Goal: Task Accomplishment & Management: Complete application form

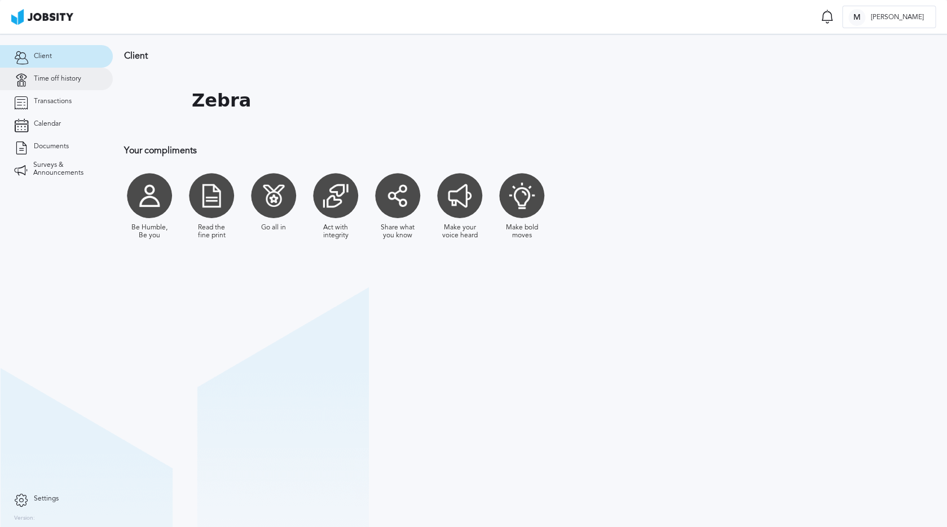
click at [61, 76] on span "Time off history" at bounding box center [57, 79] width 47 height 8
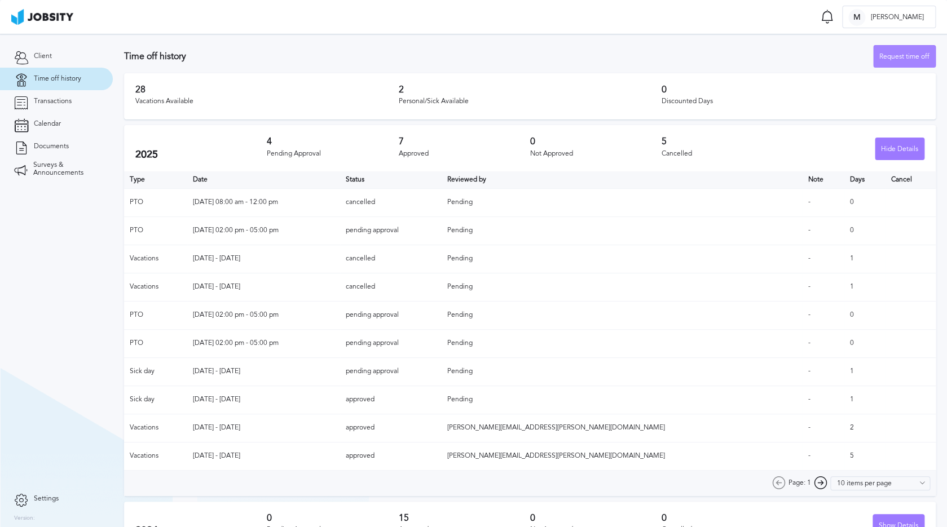
click at [921, 63] on div "Request time off" at bounding box center [904, 57] width 61 height 23
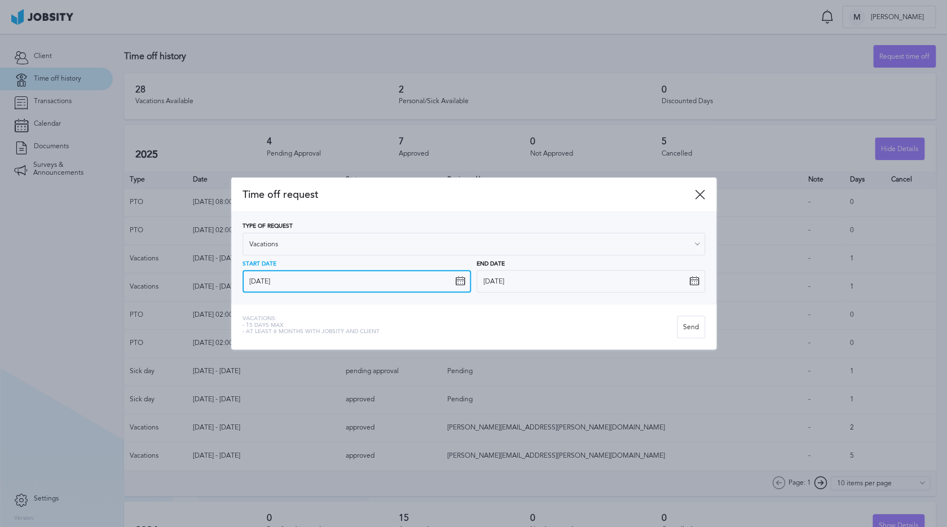
click at [292, 283] on input "[DATE]" at bounding box center [356, 281] width 228 height 23
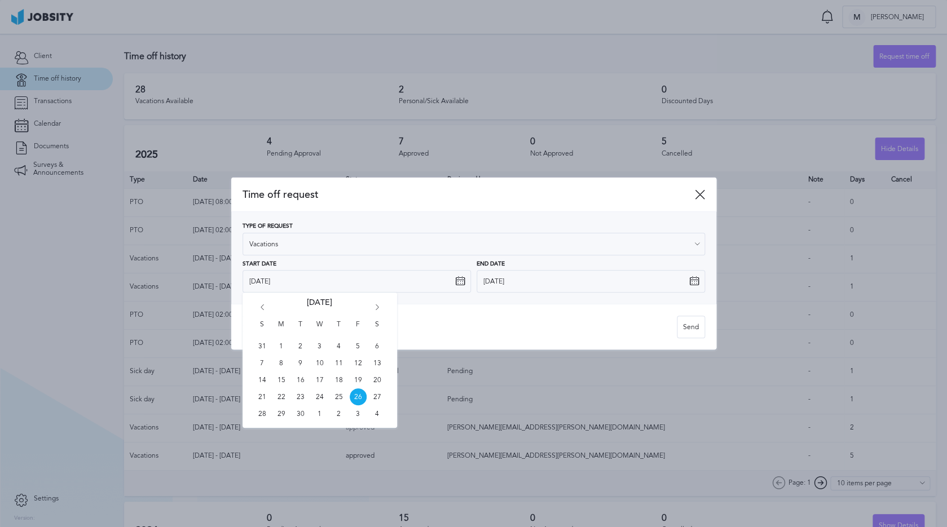
click at [382, 305] on div "S M T W T F S 31 1 2 3 4 5 6 7 8 9 10 11 12 13 14 15 16 17 18 19 20 21 22 23 24…" at bounding box center [319, 360] width 155 height 135
click at [380, 305] on div "S M T W T F S 31 1 2 3 4 5 6 7 8 9 10 11 12 13 14 15 16 17 18 19 20 21 22 23 24…" at bounding box center [319, 360] width 155 height 135
click at [379, 307] on icon "Go forward 1 month" at bounding box center [377, 310] width 10 height 10
click at [283, 380] on span "13" at bounding box center [281, 380] width 17 height 17
type input "10/13/2025"
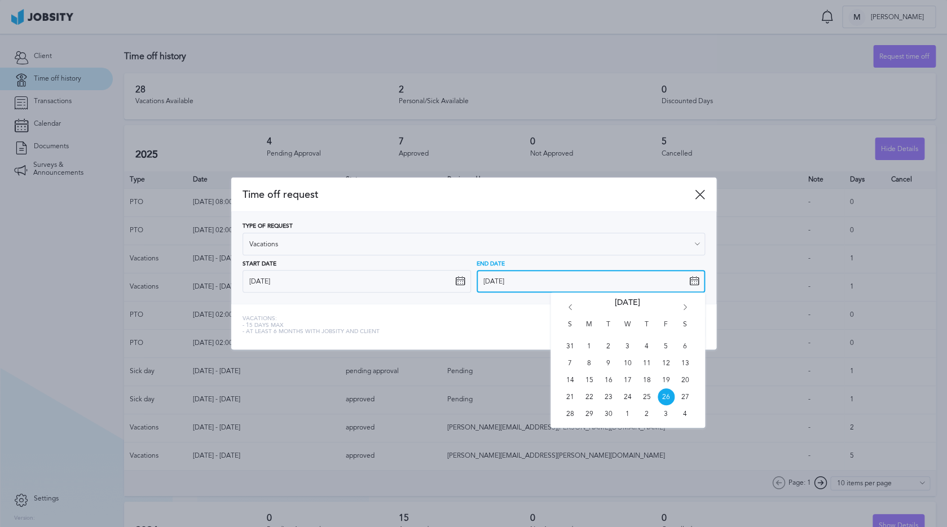
click at [512, 281] on input "[DATE]" at bounding box center [591, 281] width 228 height 23
click at [687, 301] on div "S M T W T F S 31 1 2 3 4 5 6 7 8 9 10 11 12 13 14 15 16 17 18 19 20 21 22 23 24…" at bounding box center [627, 360] width 155 height 135
click at [686, 305] on icon "Go forward 1 month" at bounding box center [685, 310] width 10 height 10
click at [610, 382] on span "14" at bounding box center [608, 380] width 17 height 17
type input "10/14/2025"
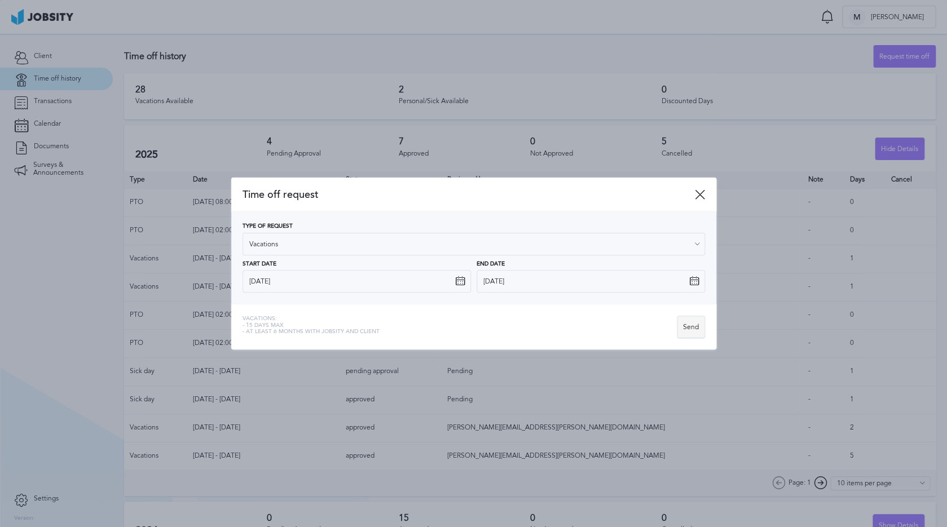
click at [685, 327] on div "Send" at bounding box center [690, 327] width 27 height 23
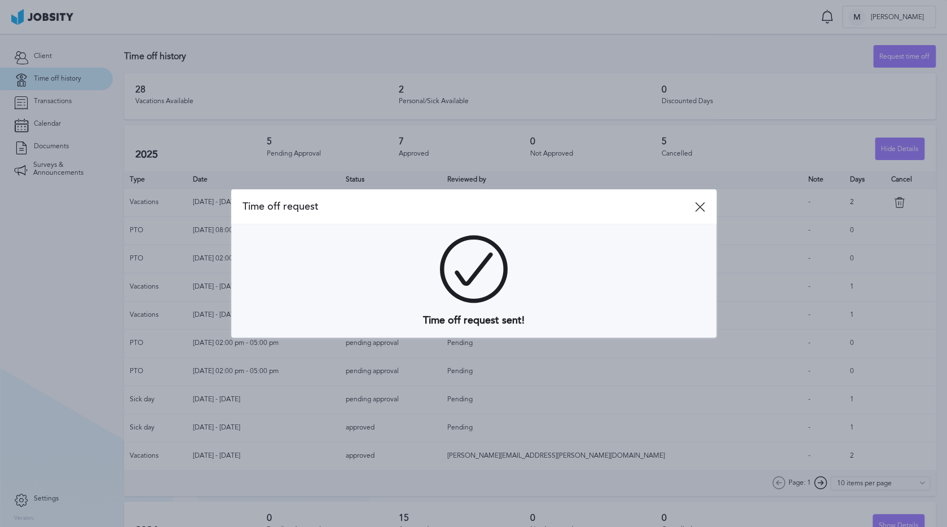
click at [857, 72] on div at bounding box center [473, 263] width 947 height 527
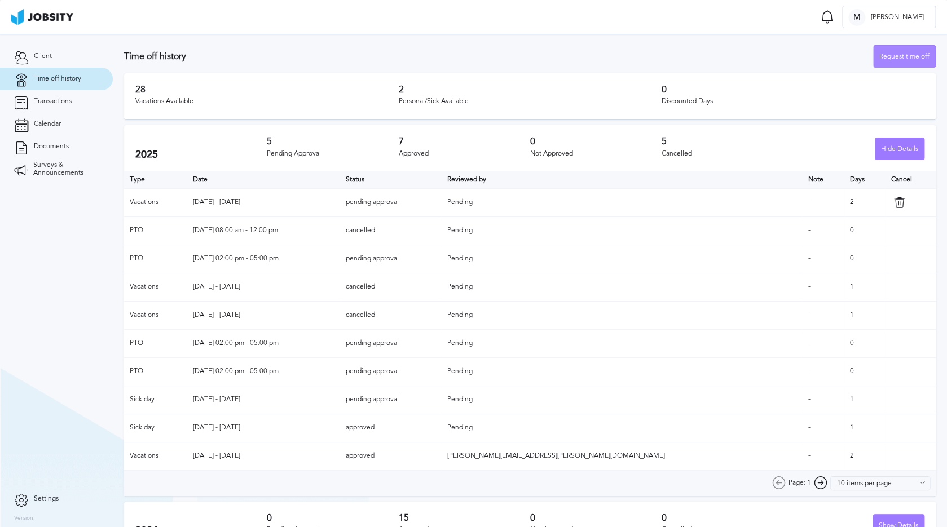
click at [887, 54] on div "Request time off" at bounding box center [904, 57] width 61 height 23
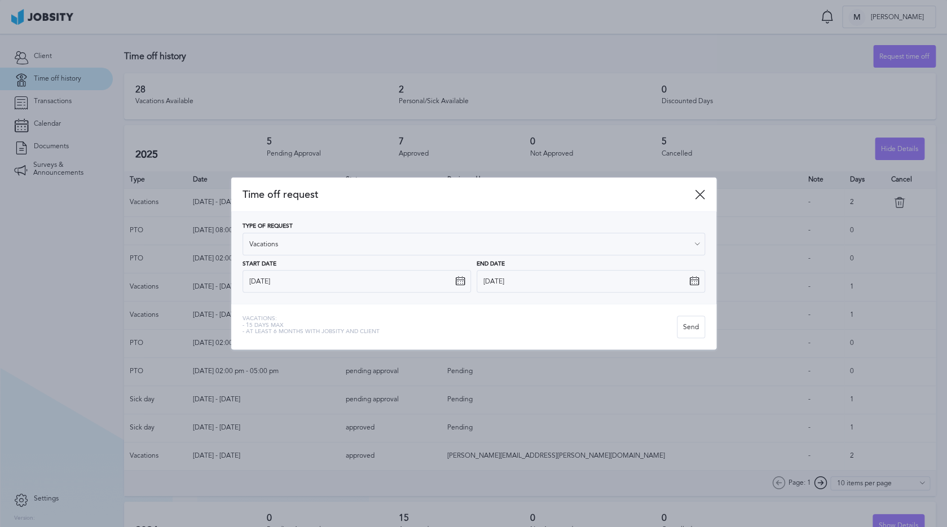
click at [460, 280] on icon at bounding box center [460, 281] width 10 height 10
click at [457, 285] on icon at bounding box center [460, 281] width 10 height 10
click at [460, 278] on icon at bounding box center [460, 281] width 10 height 10
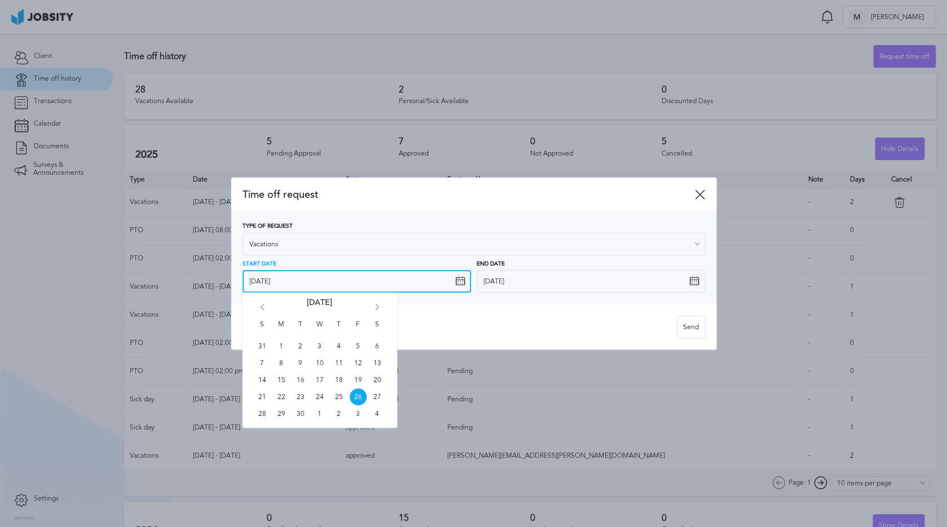
click at [409, 283] on input "[DATE]" at bounding box center [356, 281] width 228 height 23
click at [378, 308] on icon "Go forward 1 month" at bounding box center [377, 310] width 10 height 10
click at [281, 397] on span "20" at bounding box center [281, 397] width 17 height 17
type input "10/20/2025"
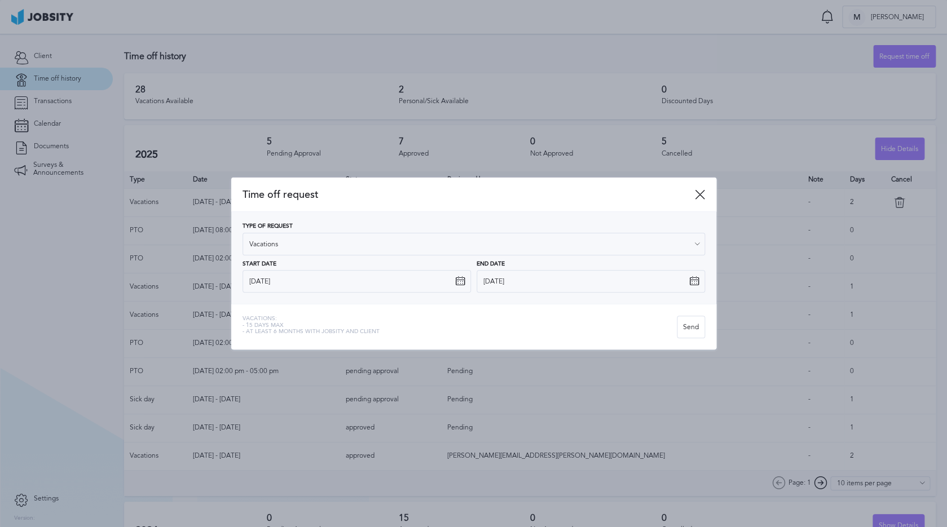
click at [692, 285] on icon at bounding box center [694, 281] width 10 height 10
click at [692, 280] on icon at bounding box center [694, 281] width 10 height 10
click at [602, 288] on input "[DATE]" at bounding box center [591, 281] width 228 height 23
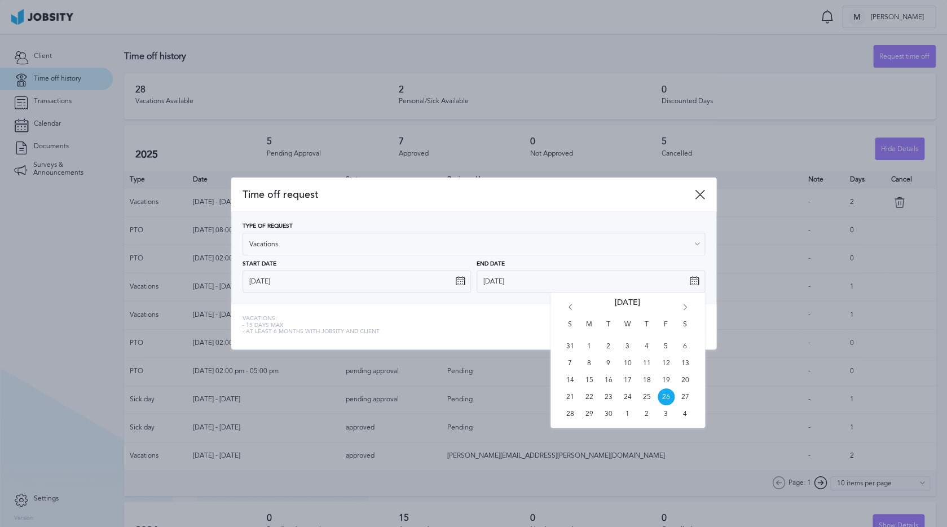
click at [681, 306] on icon "Go forward 1 month" at bounding box center [685, 310] width 10 height 10
click at [668, 396] on span "24" at bounding box center [666, 397] width 17 height 17
type input "10/24/2025"
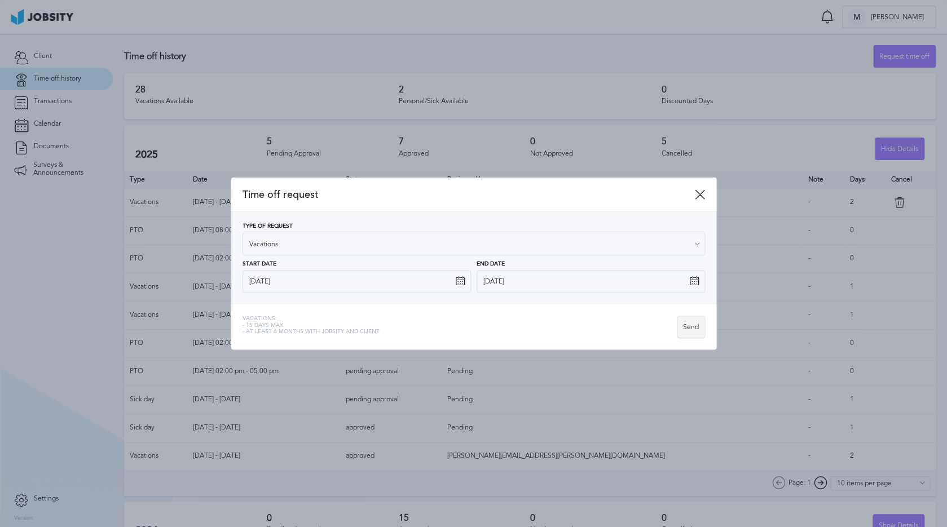
click at [692, 331] on div "Send" at bounding box center [690, 327] width 27 height 23
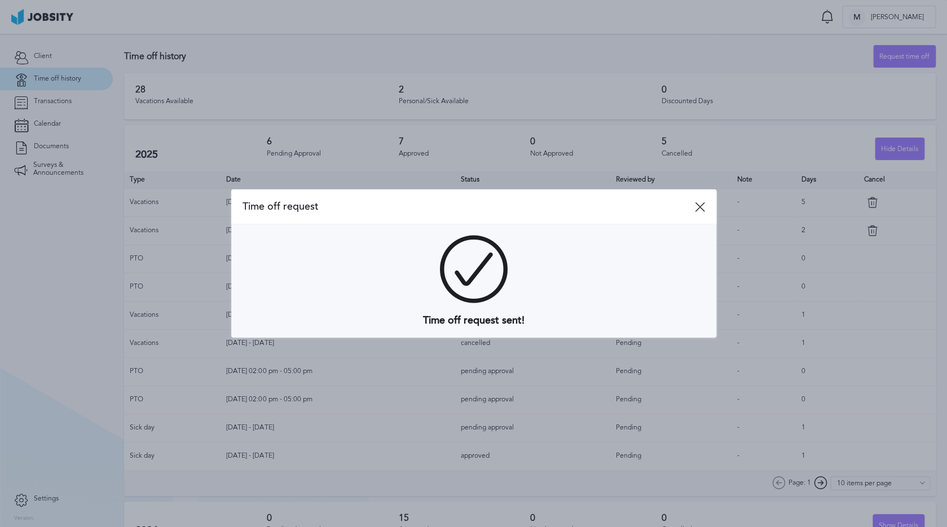
click at [695, 214] on div "Time off request" at bounding box center [473, 206] width 485 height 35
click at [700, 210] on icon at bounding box center [700, 207] width 10 height 10
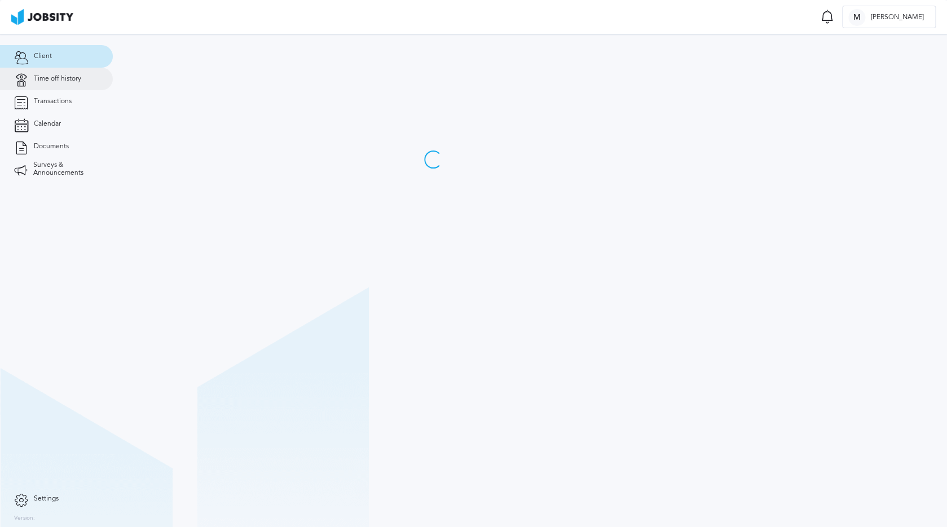
click at [58, 79] on span "Time off history" at bounding box center [57, 79] width 47 height 8
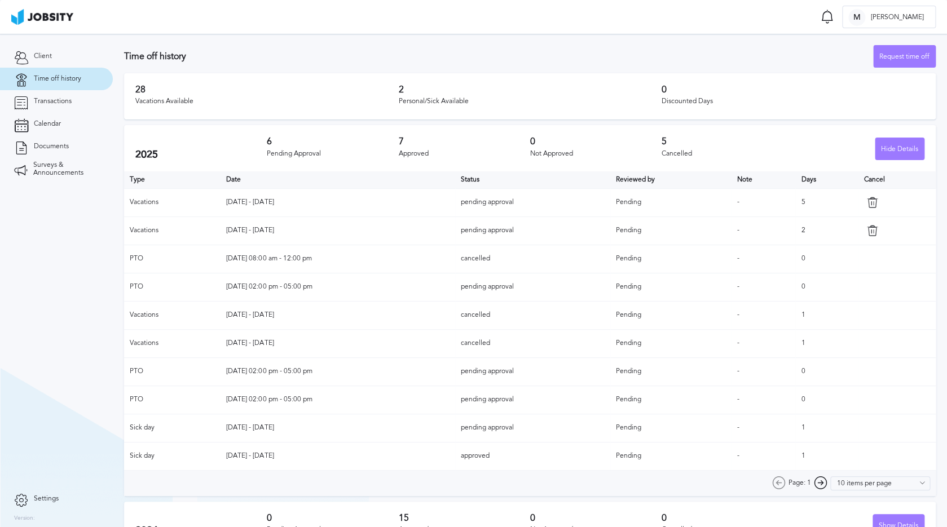
click at [871, 205] on icon at bounding box center [871, 202] width 11 height 11
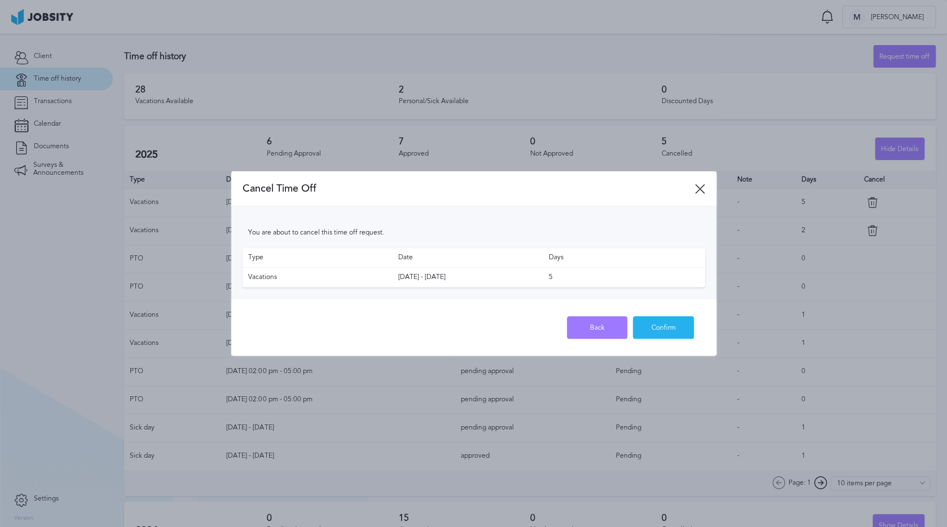
click at [659, 328] on div "Confirm" at bounding box center [663, 328] width 60 height 23
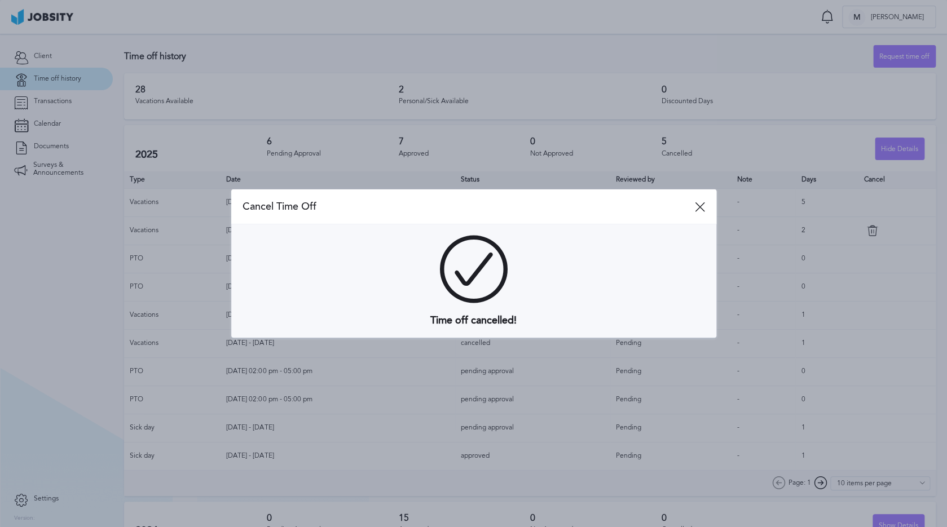
click at [701, 198] on div "Cancel Time Off" at bounding box center [473, 206] width 485 height 35
click at [701, 202] on icon at bounding box center [700, 207] width 10 height 10
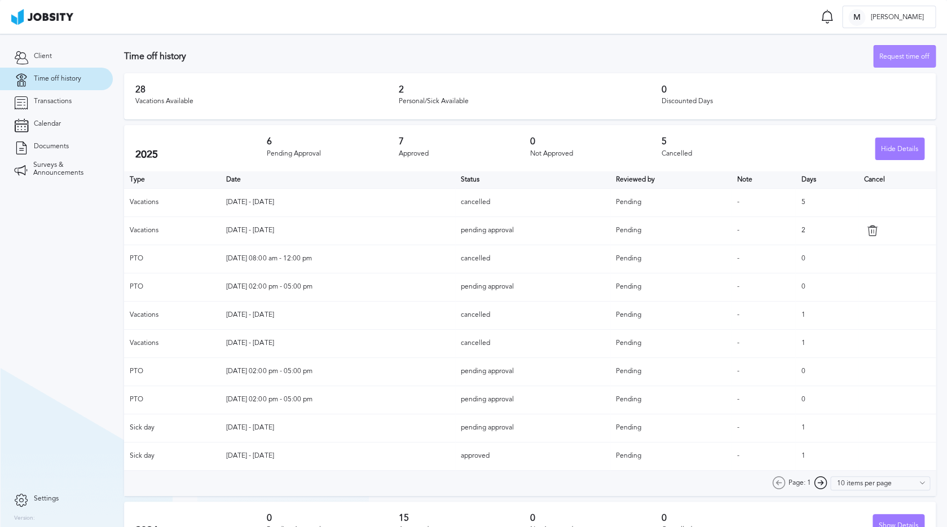
click at [903, 61] on div "Request time off" at bounding box center [904, 57] width 61 height 23
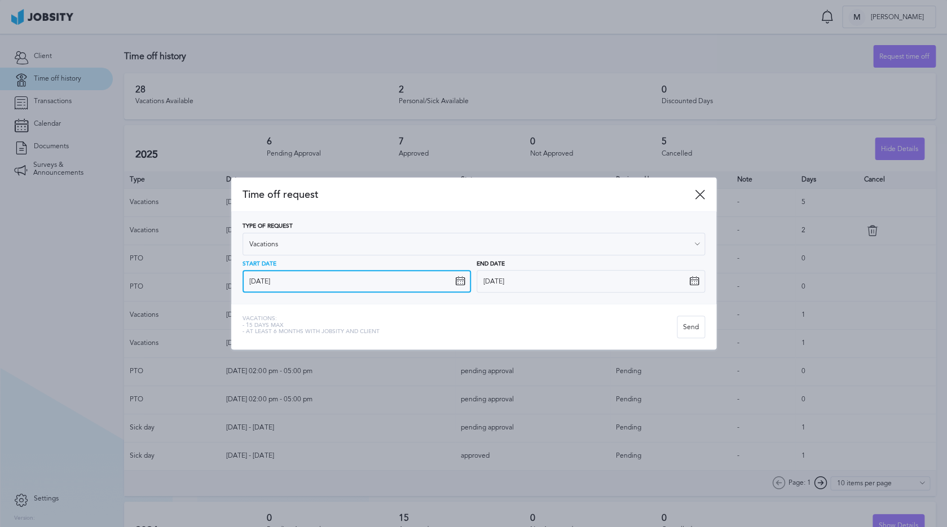
click at [306, 278] on input "[DATE]" at bounding box center [356, 281] width 228 height 23
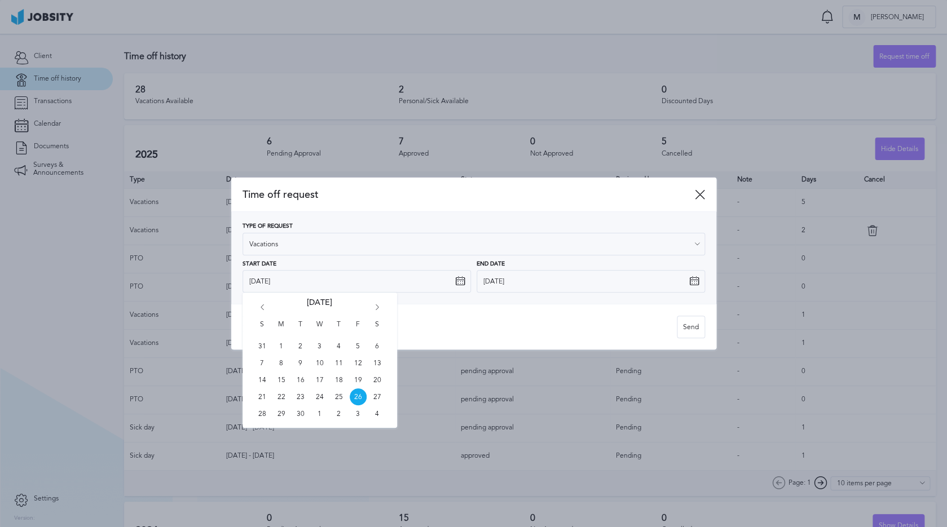
click at [374, 303] on div "S M T W T F S 31 1 2 3 4 5 6 7 8 9 10 11 12 13 14 15 16 17 18 19 20 21 22 23 24…" at bounding box center [319, 360] width 155 height 135
click at [376, 311] on icon "Go forward 1 month" at bounding box center [377, 310] width 10 height 10
click at [282, 417] on span "27" at bounding box center [281, 413] width 17 height 17
type input "[DATE]"
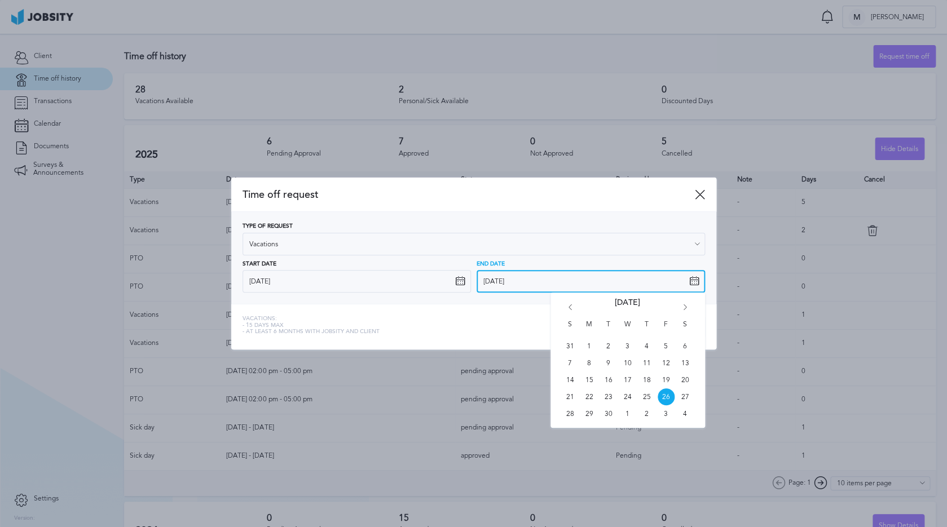
click at [611, 277] on input "[DATE]" at bounding box center [591, 281] width 228 height 23
click at [685, 308] on icon "Go forward 1 month" at bounding box center [685, 310] width 10 height 10
click at [664, 413] on span "31" at bounding box center [666, 413] width 17 height 17
type input "[DATE]"
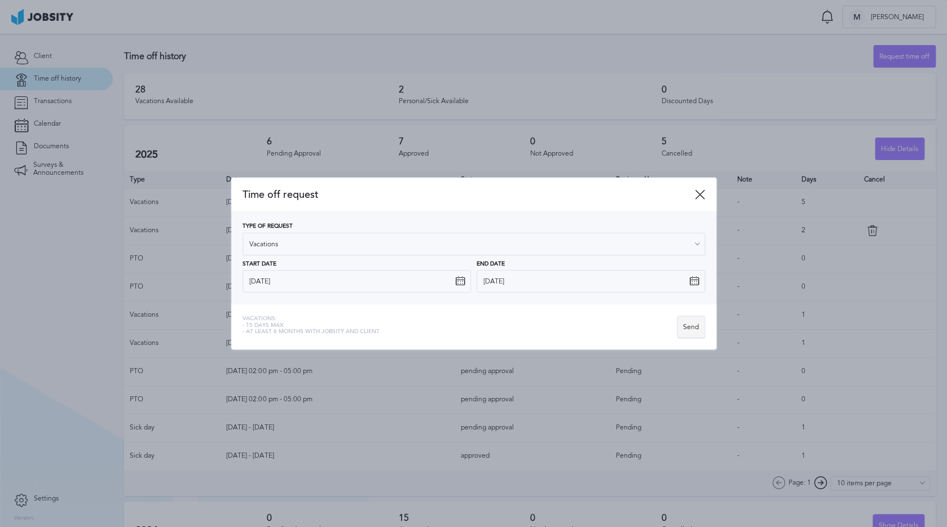
click at [689, 328] on div "Send" at bounding box center [690, 327] width 27 height 23
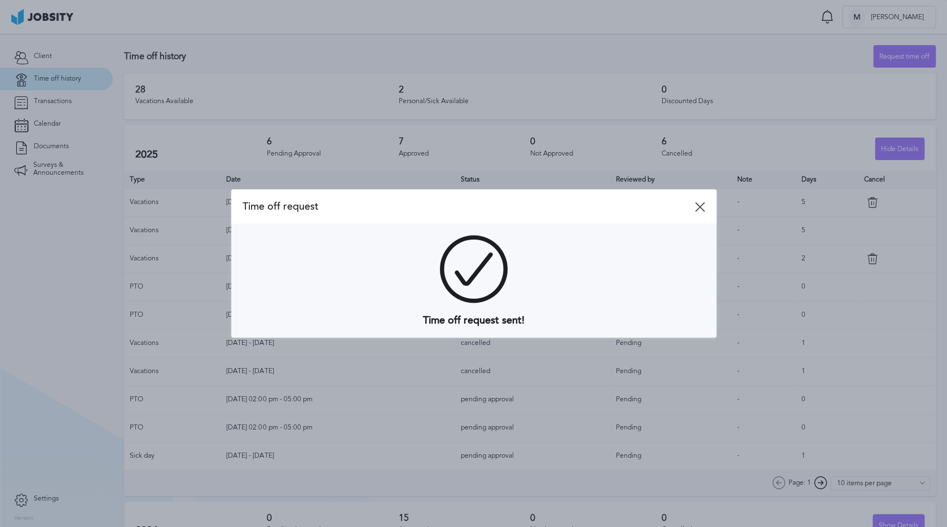
click at [700, 201] on div "Time off request" at bounding box center [473, 206] width 485 height 35
click at [694, 213] on span "Time off request" at bounding box center [468, 207] width 452 height 12
click at [695, 208] on icon at bounding box center [700, 207] width 10 height 10
